Goal: Information Seeking & Learning: Find specific fact

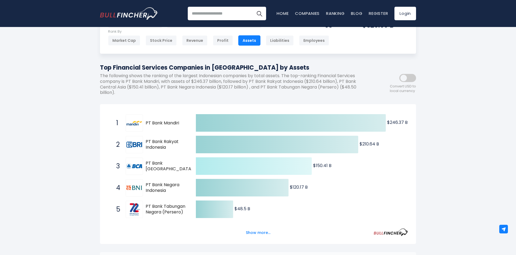
scroll to position [27, 0]
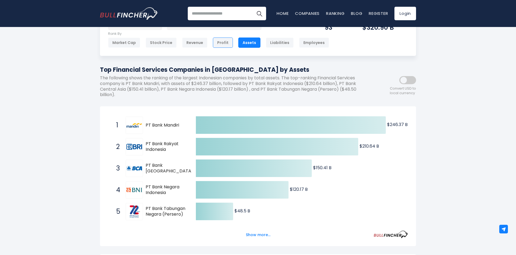
click at [222, 42] on div "Profit" at bounding box center [223, 43] width 20 height 10
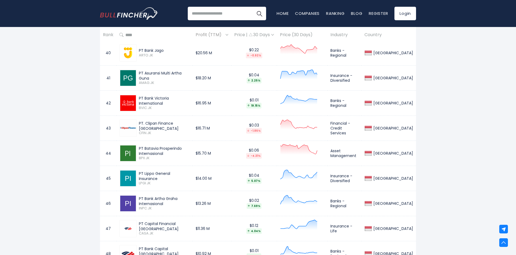
scroll to position [1270, 0]
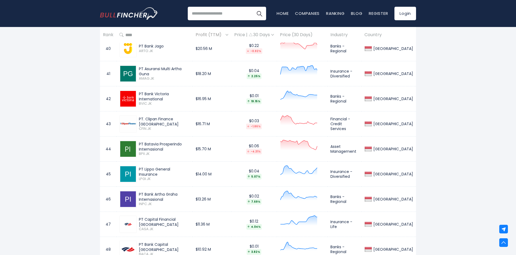
click at [211, 14] on input "search" at bounding box center [227, 14] width 78 height 14
click at [253, 7] on button "Search" at bounding box center [260, 14] width 14 height 14
click at [205, 15] on input "****" at bounding box center [227, 14] width 78 height 14
type input "*******"
click at [257, 12] on img "Search" at bounding box center [259, 13] width 7 height 7
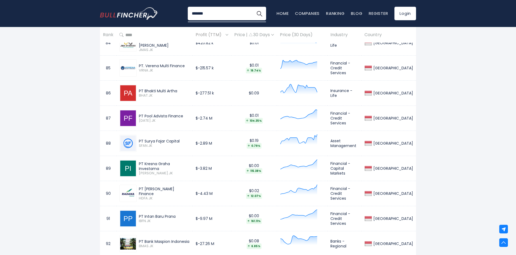
scroll to position [2377, 0]
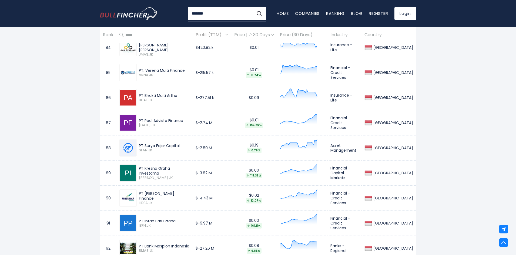
click at [253, 35] on img at bounding box center [251, 34] width 4 height 3
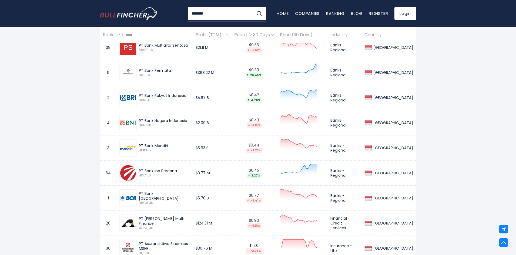
click at [253, 33] on img at bounding box center [251, 34] width 4 height 3
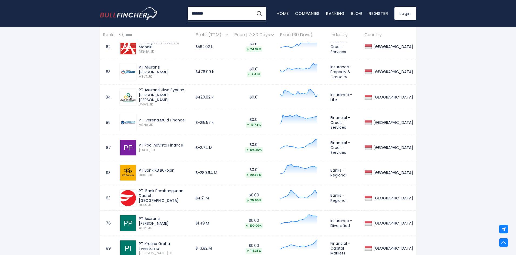
click at [228, 34] on img at bounding box center [227, 35] width 3 height 2
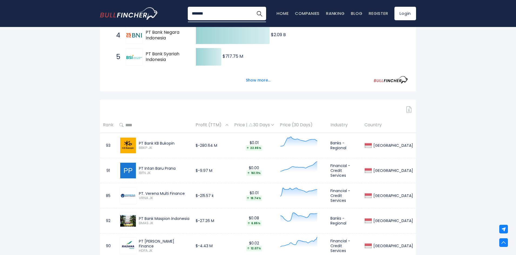
scroll to position [243, 0]
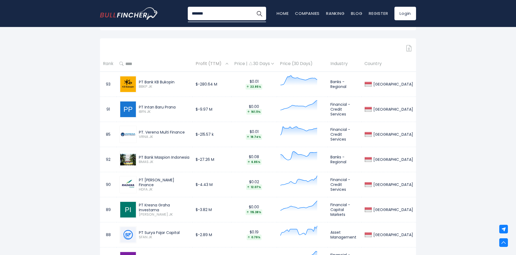
click at [228, 64] on img at bounding box center [227, 64] width 3 height 2
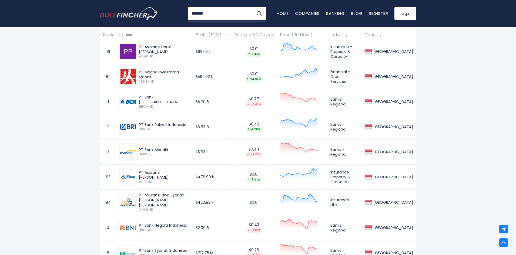
scroll to position [324, 0]
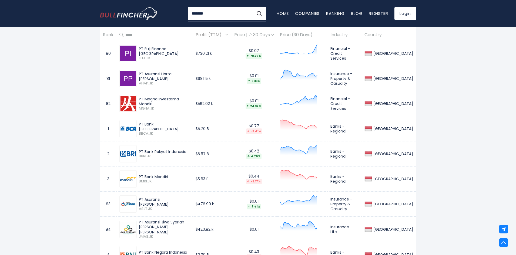
drag, startPoint x: 480, startPoint y: 52, endPoint x: 477, endPoint y: 56, distance: 4.5
